Goal: Information Seeking & Learning: Learn about a topic

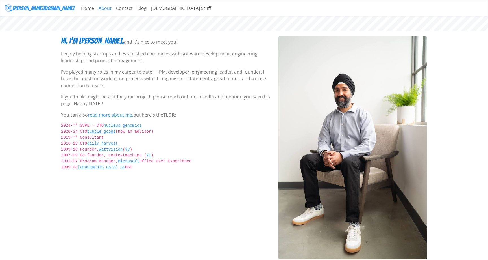
click at [96, 8] on link "About" at bounding box center [105, 8] width 18 height 11
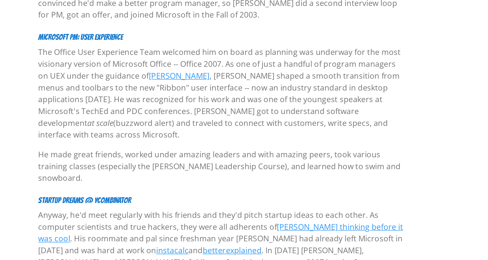
scroll to position [305, 0]
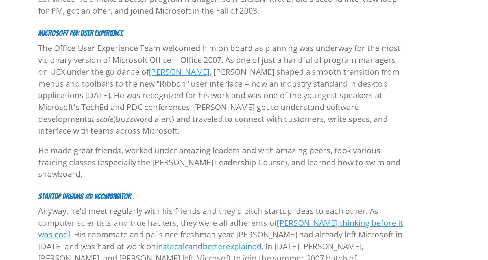
click at [83, 165] on p "The Office User Experience Team welcomed him on board as planning was underway …" at bounding box center [166, 162] width 211 height 54
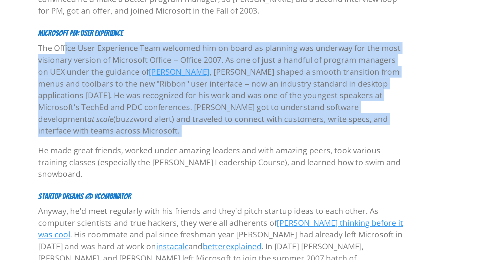
click at [83, 165] on p "The Office User Experience Team welcomed him on board as planning was underway …" at bounding box center [166, 162] width 211 height 54
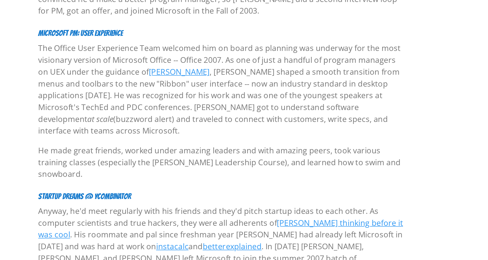
click at [96, 193] on p "He made great friends, worked under amazing leaders and with amazing peers, too…" at bounding box center [166, 203] width 211 height 20
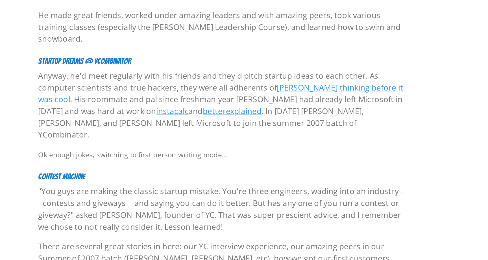
scroll to position [384, 0]
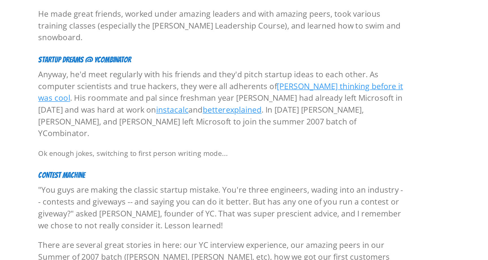
click at [178, 153] on p "Anyway, he'd meet regularly with his friends and they'd pitch startup ideas to …" at bounding box center [166, 170] width 211 height 41
drag, startPoint x: 178, startPoint y: 153, endPoint x: 185, endPoint y: 153, distance: 7.9
click at [185, 153] on p "Anyway, he'd meet regularly with his friends and they'd pitch startup ideas to …" at bounding box center [166, 170] width 211 height 41
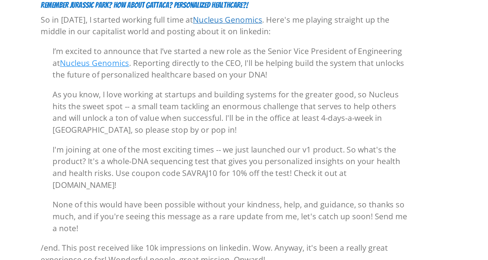
scroll to position [1007, 0]
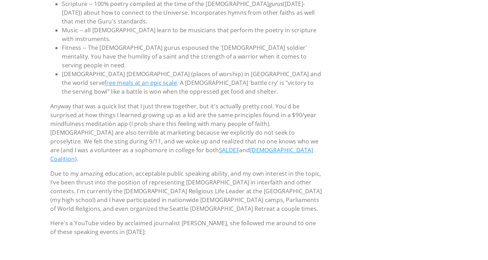
scroll to position [108, 0]
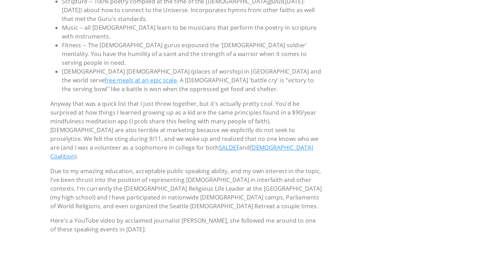
click at [157, 135] on p "Anyway that was a quick list that I just threw together, but it's actually pret…" at bounding box center [166, 158] width 211 height 47
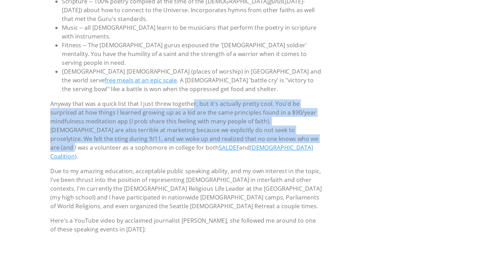
drag, startPoint x: 157, startPoint y: 127, endPoint x: 210, endPoint y: 155, distance: 59.4
click at [210, 155] on p "Anyway that was a quick list that I just threw together, but it's actually pret…" at bounding box center [166, 158] width 211 height 47
drag, startPoint x: 210, startPoint y: 155, endPoint x: 171, endPoint y: 127, distance: 48.2
click at [171, 135] on p "Anyway that was a quick list that I just threw together, but it's actually pret…" at bounding box center [166, 158] width 211 height 47
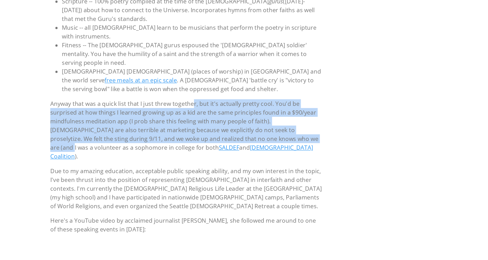
click at [171, 135] on p "Anyway that was a quick list that I just threw together, but it's actually pret…" at bounding box center [166, 158] width 211 height 47
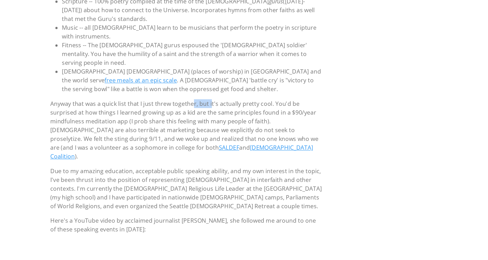
click at [171, 135] on p "Anyway that was a quick list that I just threw together, but it's actually pret…" at bounding box center [166, 158] width 211 height 47
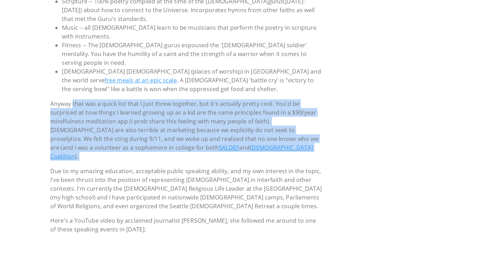
click at [172, 135] on p "Anyway that was a quick list that I just threw together, but it's actually pret…" at bounding box center [166, 158] width 211 height 47
click at [180, 137] on p "Anyway that was a quick list that I just threw together, but it's actually pret…" at bounding box center [166, 158] width 211 height 47
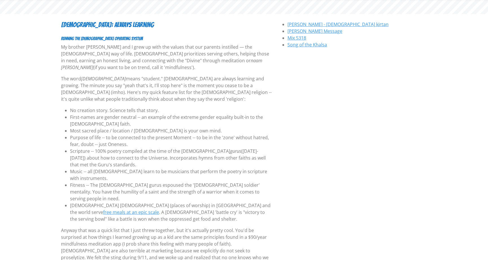
scroll to position [0, 0]
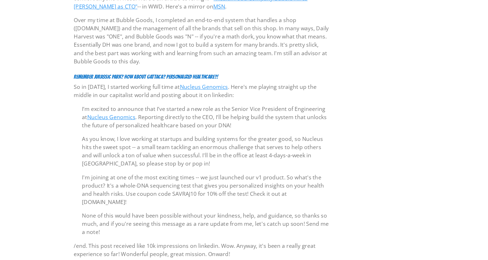
scroll to position [1005, 0]
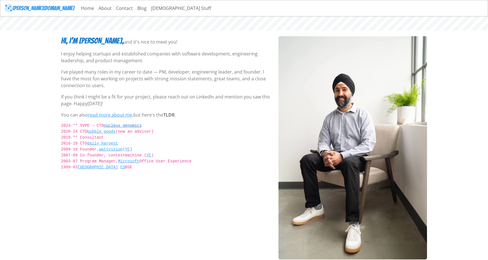
click at [120, 125] on link "nucleus genomics" at bounding box center [123, 125] width 38 height 5
click at [149, 155] on link "YC" at bounding box center [148, 155] width 5 height 5
click at [103, 131] on link "bubble goods" at bounding box center [101, 131] width 29 height 5
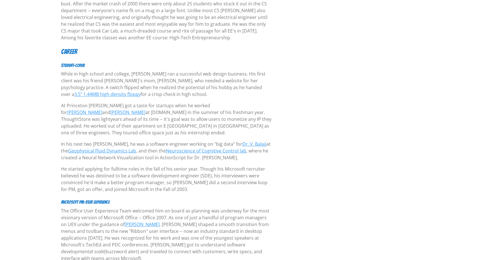
scroll to position [233, 0]
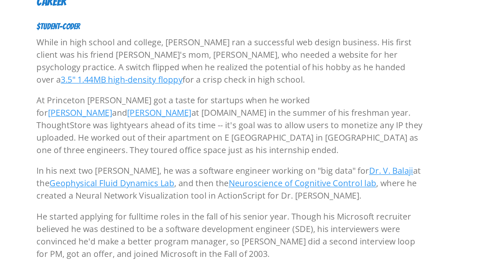
click at [99, 108] on p "At Princeton [PERSON_NAME] got a taste for startups when he worked for [PERSON_…" at bounding box center [166, 118] width 211 height 34
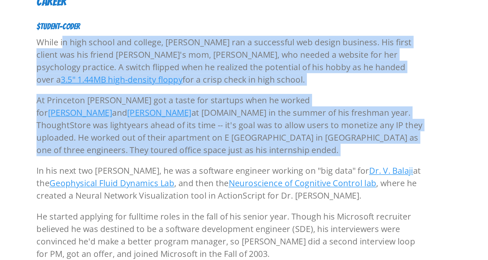
drag, startPoint x: 99, startPoint y: 108, endPoint x: 123, endPoint y: 70, distance: 44.3
click at [123, 70] on p "While in high school and college, [PERSON_NAME] ran a successful web design bus…" at bounding box center [166, 82] width 211 height 27
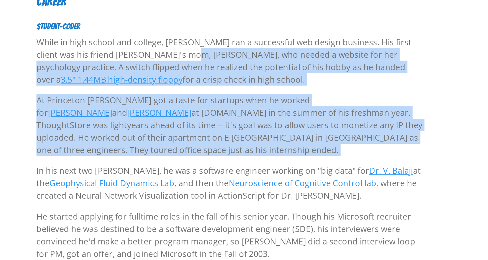
drag, startPoint x: 123, startPoint y: 70, endPoint x: 123, endPoint y: 126, distance: 55.4
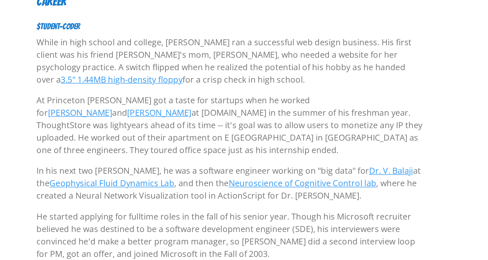
click at [124, 117] on p "At Princeton [PERSON_NAME] got a taste for startups when he worked for [PERSON_…" at bounding box center [166, 118] width 211 height 34
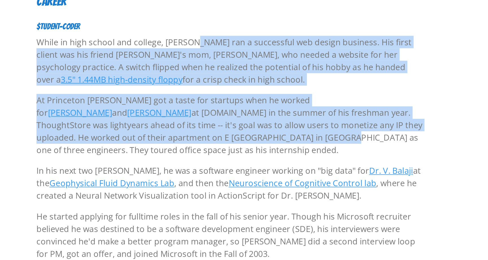
drag, startPoint x: 124, startPoint y: 117, endPoint x: 133, endPoint y: 66, distance: 51.7
click at [133, 69] on p "While in high school and college, [PERSON_NAME] ran a successful web design bus…" at bounding box center [166, 82] width 211 height 27
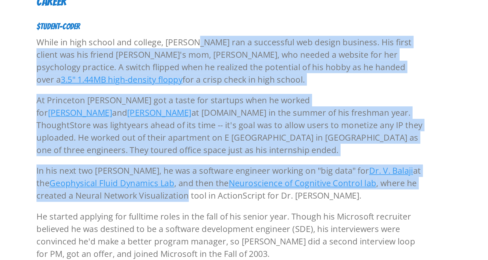
drag, startPoint x: 133, startPoint y: 66, endPoint x: 139, endPoint y: 149, distance: 83.6
click at [139, 149] on p "In his next two [PERSON_NAME], he was a software engineer working on "big data"…" at bounding box center [166, 149] width 211 height 20
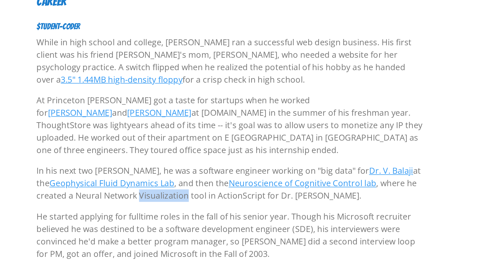
click at [139, 149] on p "In his next two [PERSON_NAME], he was a software engineer working on "big data"…" at bounding box center [166, 149] width 211 height 20
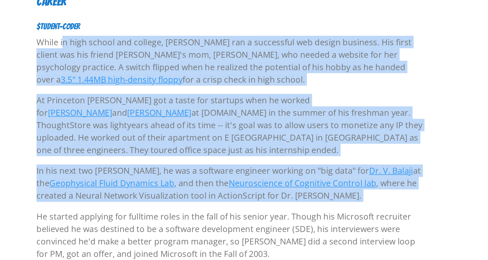
drag, startPoint x: 139, startPoint y: 149, endPoint x: 130, endPoint y: 80, distance: 70.2
click at [129, 80] on p "While in high school and college, [PERSON_NAME] ran a successful web design bus…" at bounding box center [166, 82] width 211 height 27
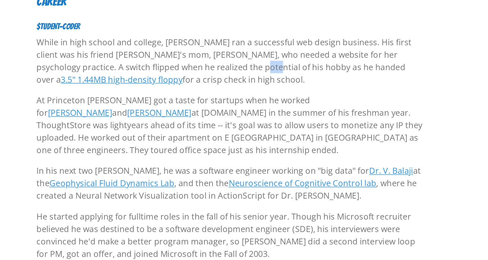
click at [129, 80] on p "While in high school and college, [PERSON_NAME] ran a successful web design bus…" at bounding box center [166, 82] width 211 height 27
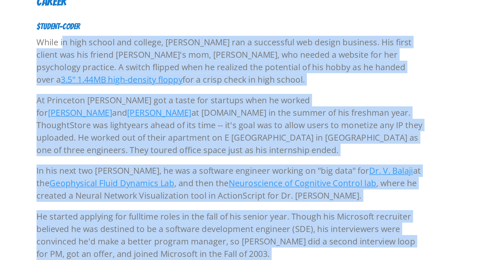
drag, startPoint x: 129, startPoint y: 80, endPoint x: 129, endPoint y: 170, distance: 90.7
click at [129, 170] on p "He started applying for fulltime roles in the fall of his senior year. Though h…" at bounding box center [166, 177] width 211 height 27
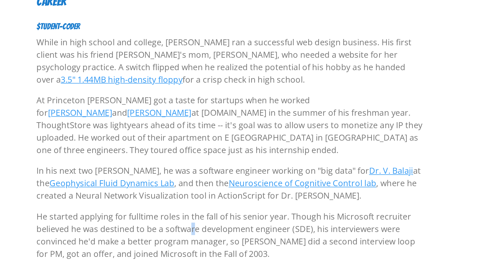
click at [129, 170] on p "He started applying for fulltime roles in the fall of his senior year. Though h…" at bounding box center [166, 177] width 211 height 27
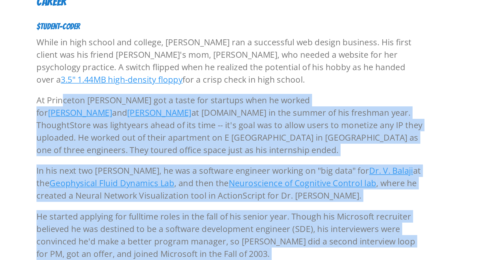
drag, startPoint x: 129, startPoint y: 170, endPoint x: 137, endPoint y: 92, distance: 78.4
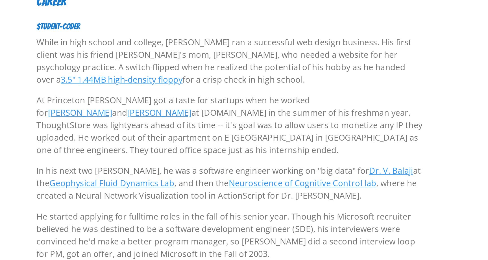
click at [136, 86] on p "While in high school and college, [PERSON_NAME] ran a successful web design bus…" at bounding box center [166, 82] width 211 height 27
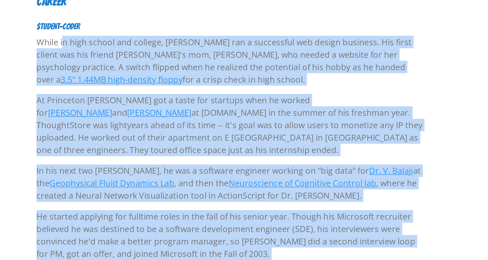
drag, startPoint x: 136, startPoint y: 86, endPoint x: 126, endPoint y: 173, distance: 87.7
click at [126, 173] on p "He started applying for fulltime roles in the fall of his senior year. Though h…" at bounding box center [166, 177] width 211 height 27
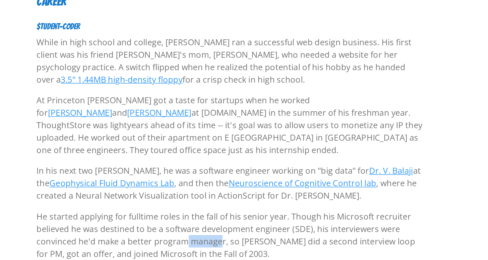
click at [126, 173] on p "He started applying for fulltime roles in the fall of his senior year. Though h…" at bounding box center [166, 177] width 211 height 27
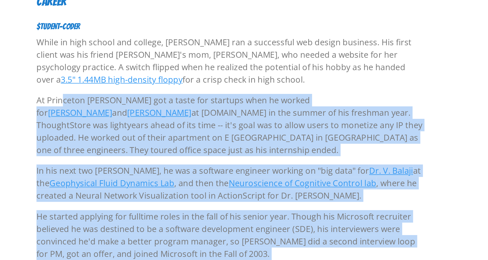
drag, startPoint x: 126, startPoint y: 173, endPoint x: 139, endPoint y: 101, distance: 73.9
click at [139, 101] on p "At Princeton [PERSON_NAME] got a taste for startups when he worked for [PERSON_…" at bounding box center [166, 118] width 211 height 34
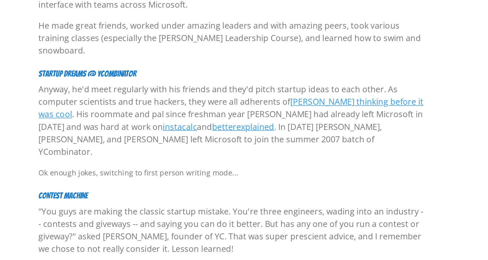
scroll to position [373, 0]
